Goal: Transaction & Acquisition: Purchase product/service

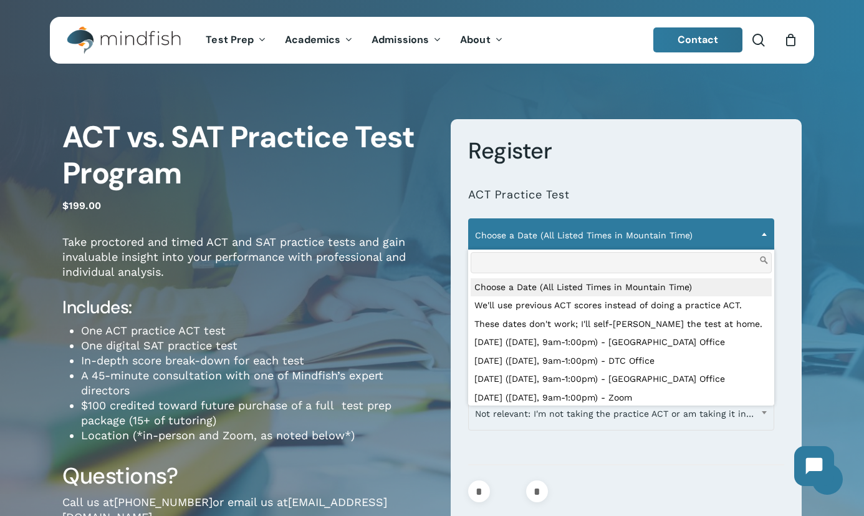
click at [536, 238] on span "Choose a Date (All Listed Times in Mountain Time)" at bounding box center [621, 235] width 305 height 26
select select "**********"
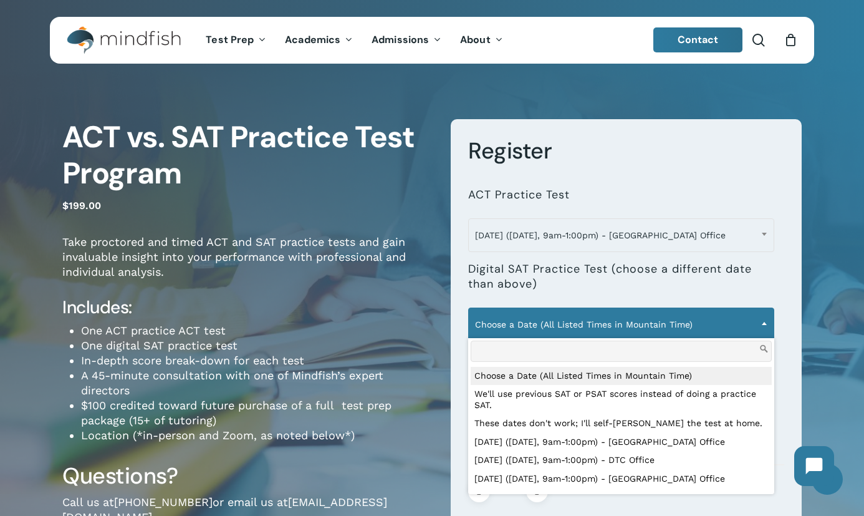
drag, startPoint x: 534, startPoint y: 319, endPoint x: 530, endPoint y: 364, distance: 45.1
click at [534, 318] on span "Choose a Date (All Listed Times in Mountain Time)" at bounding box center [621, 324] width 305 height 26
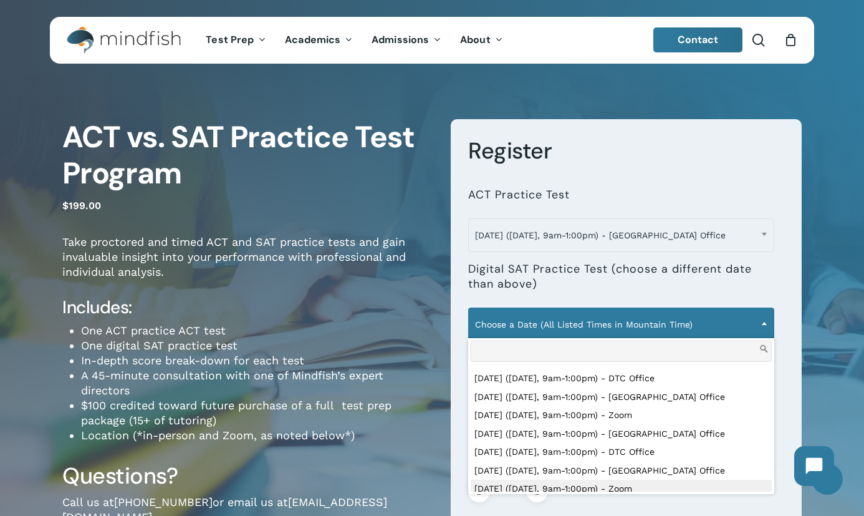
scroll to position [125, 0]
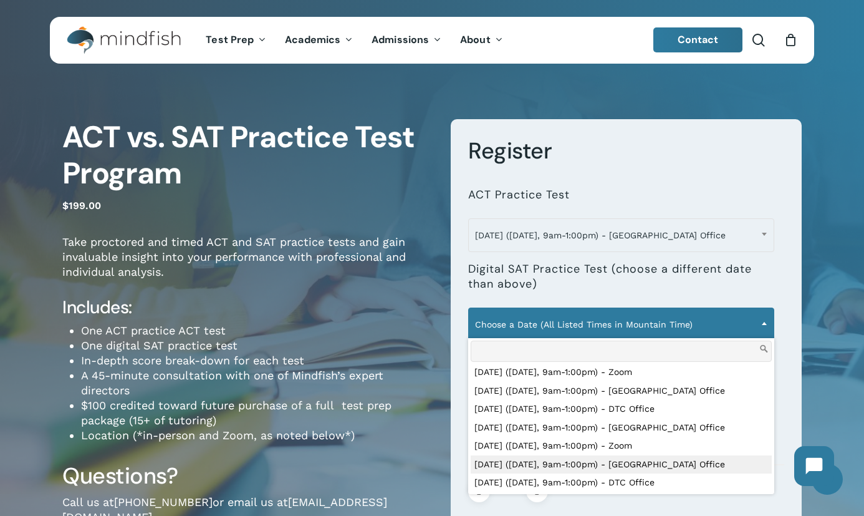
select select "**********"
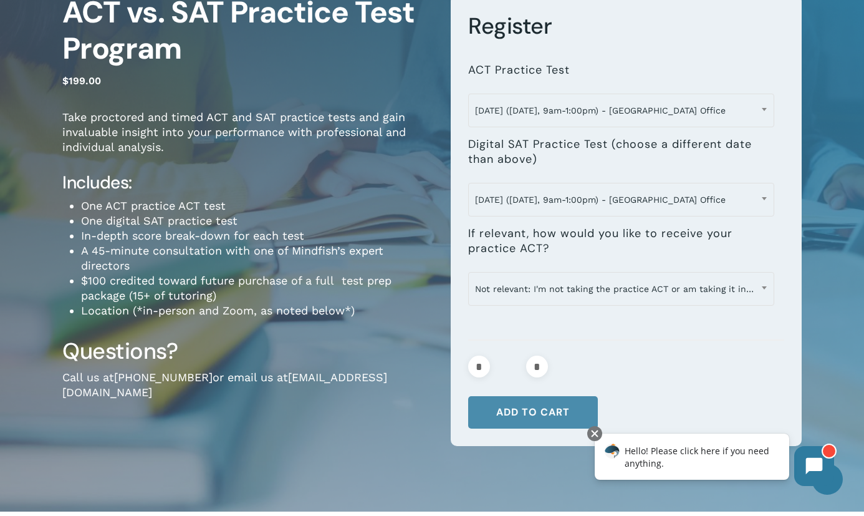
click at [525, 418] on button "Add to cart" at bounding box center [533, 412] width 130 height 32
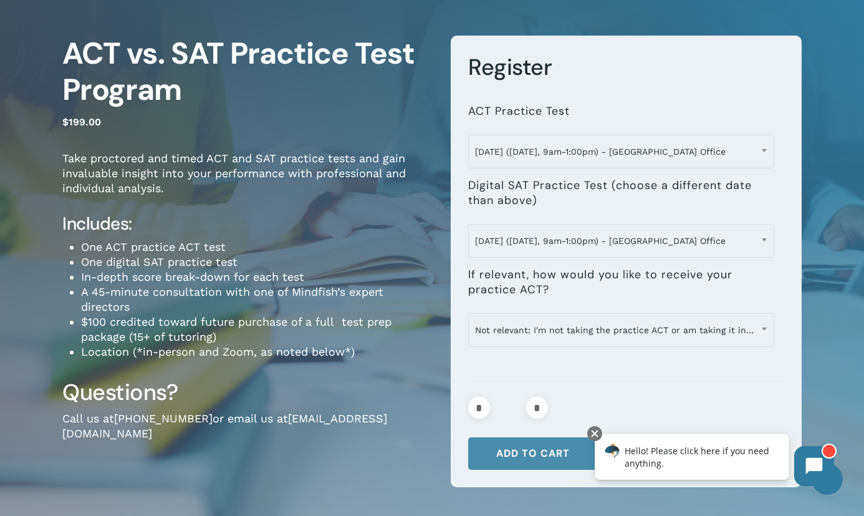
scroll to position [187, 0]
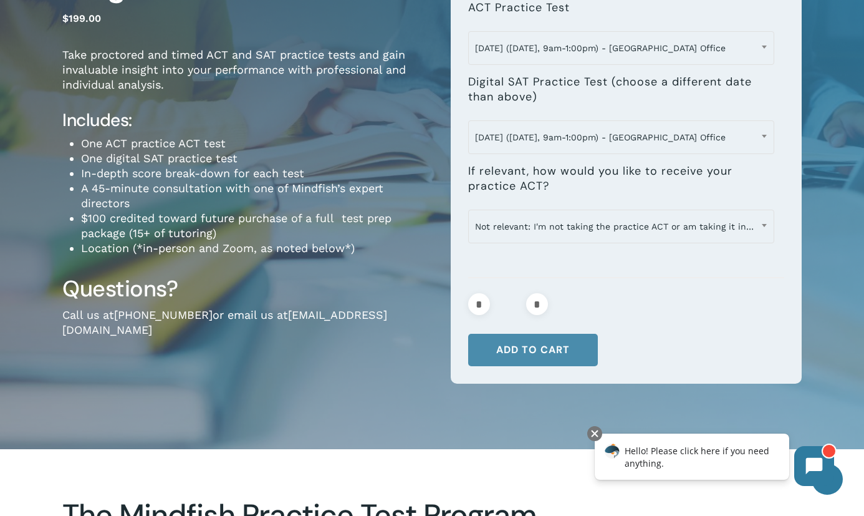
click at [535, 345] on button "Add to cart" at bounding box center [533, 350] width 130 height 32
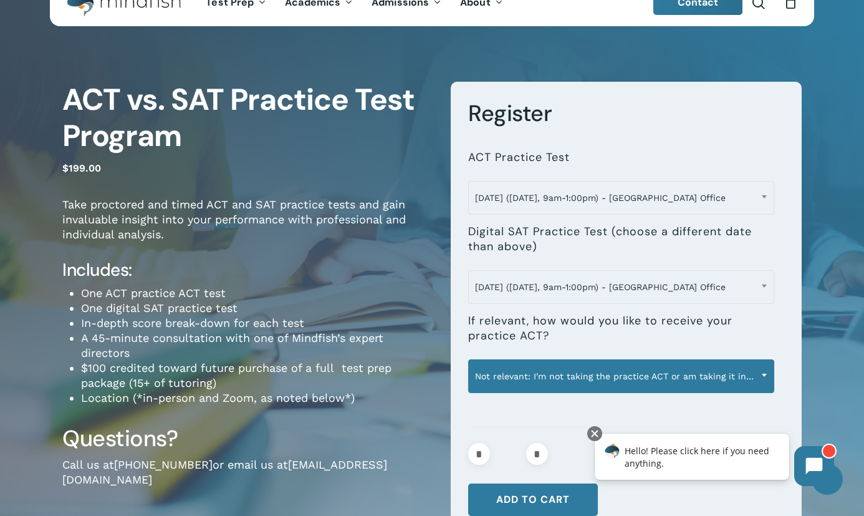
scroll to position [0, 0]
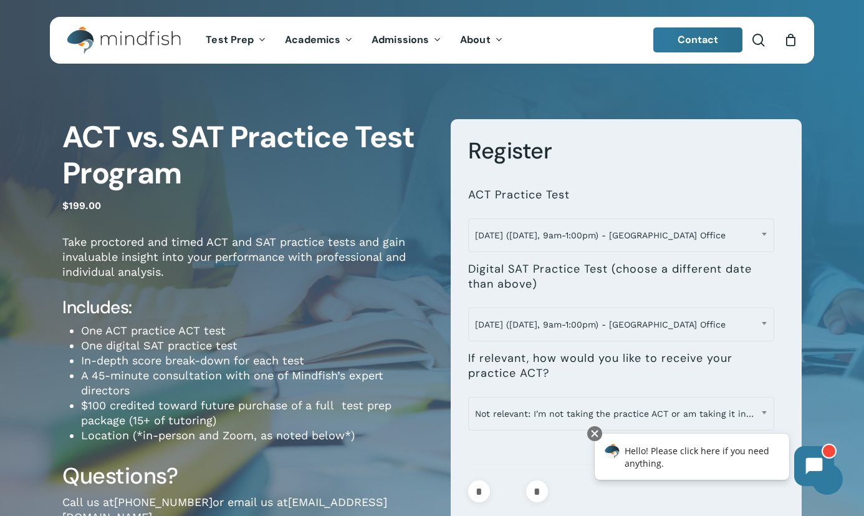
click at [798, 43] on div "0" at bounding box center [796, 37] width 14 height 14
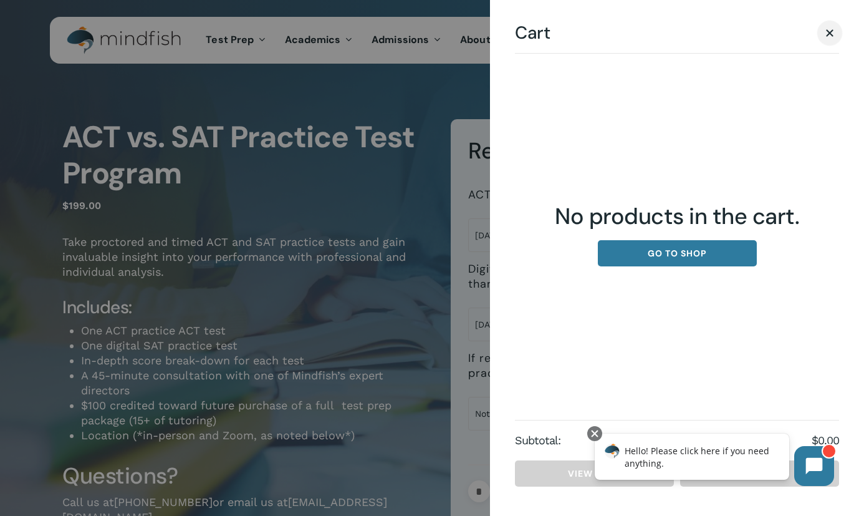
click at [823, 36] on link "Close Cart" at bounding box center [830, 33] width 19 height 16
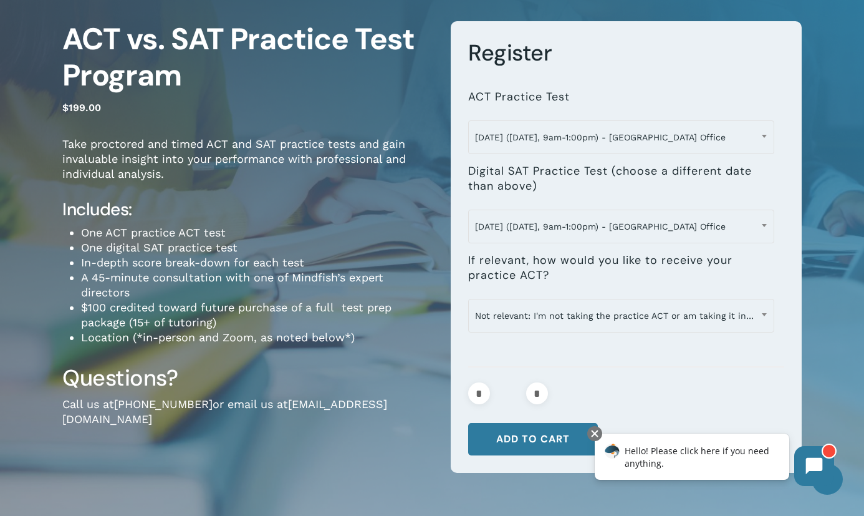
scroll to position [187, 0]
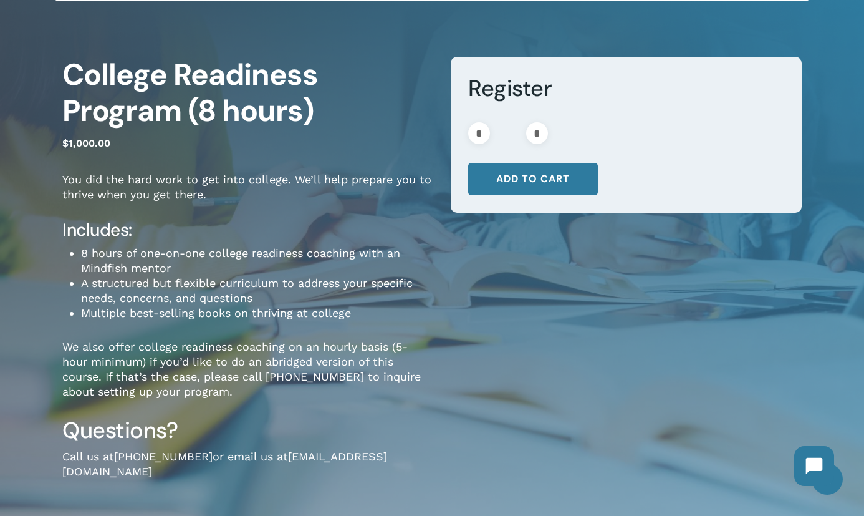
scroll to position [374, 0]
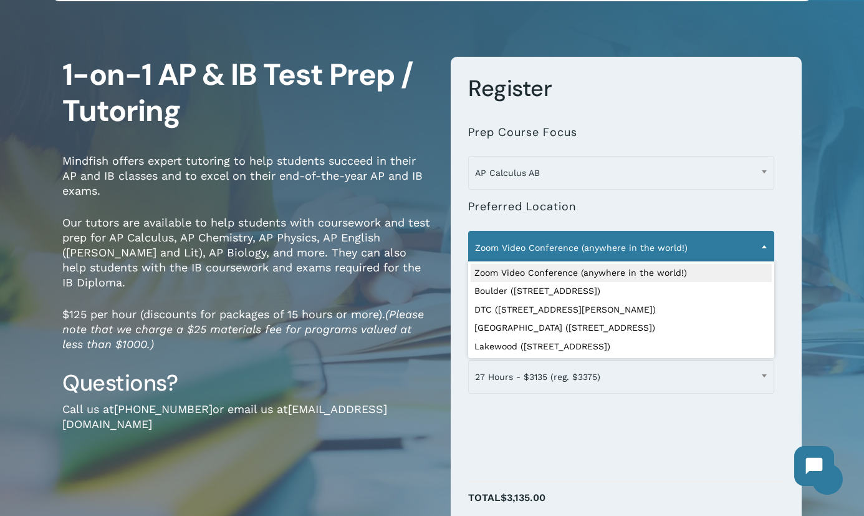
click at [625, 239] on span "Zoom Video Conference (anywhere in the world!)" at bounding box center [621, 247] width 305 height 26
click at [650, 192] on li "**********" at bounding box center [626, 251] width 316 height 129
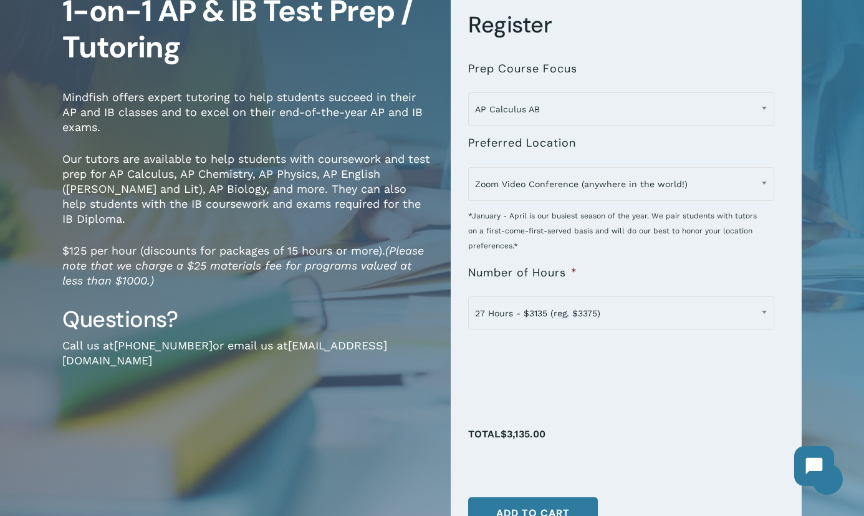
scroll to position [187, 0]
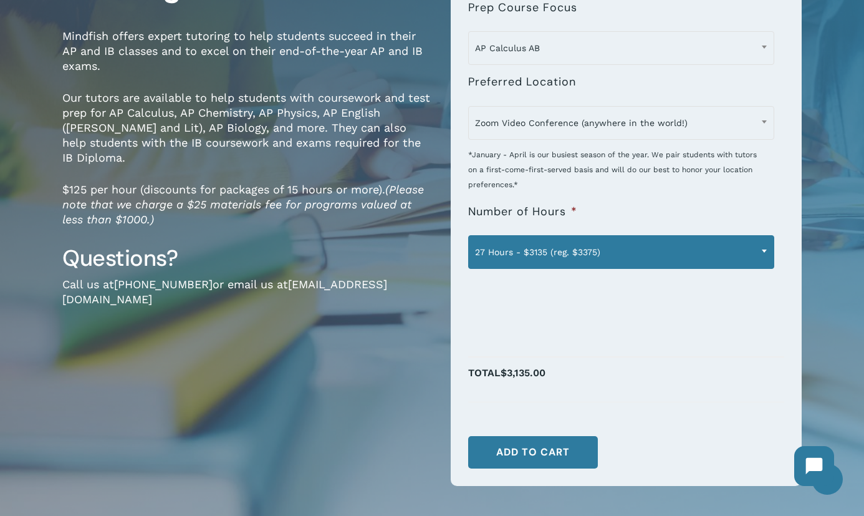
click at [614, 257] on span "27 Hours - $3135 (reg. $3375)" at bounding box center [621, 252] width 305 height 26
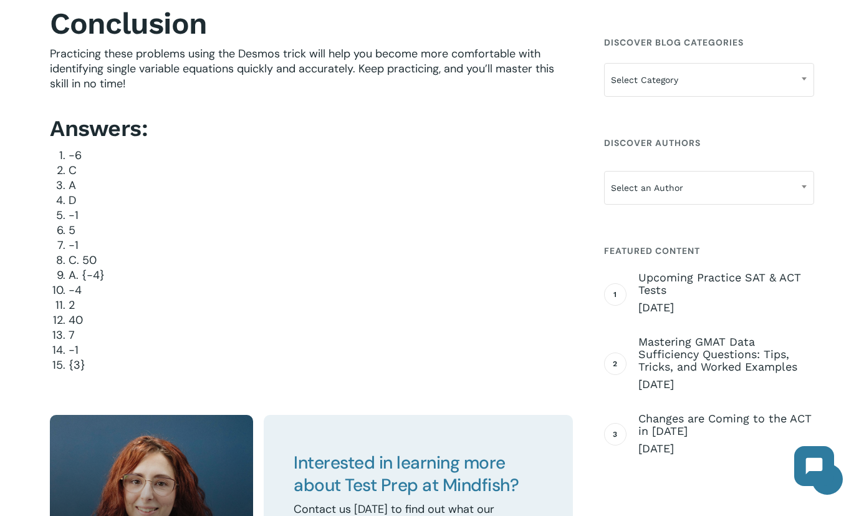
scroll to position [3554, 0]
